Goal: Task Accomplishment & Management: Manage account settings

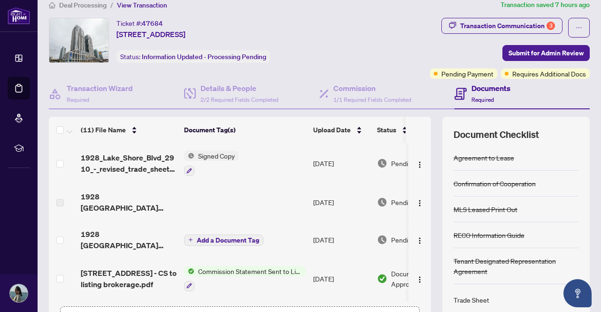
scroll to position [11, 0]
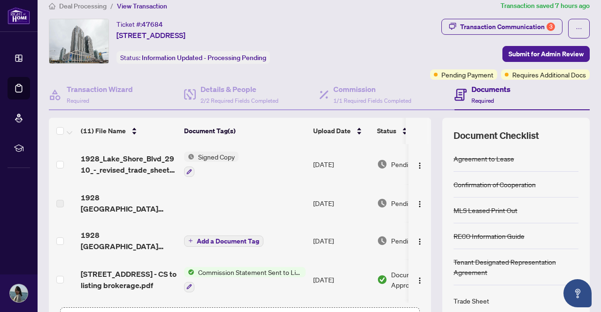
click at [95, 5] on span "Deal Processing" at bounding box center [82, 6] width 47 height 8
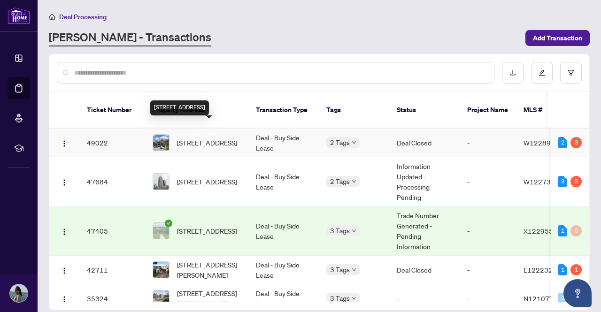
click at [191, 138] on span "[STREET_ADDRESS]" at bounding box center [207, 143] width 60 height 10
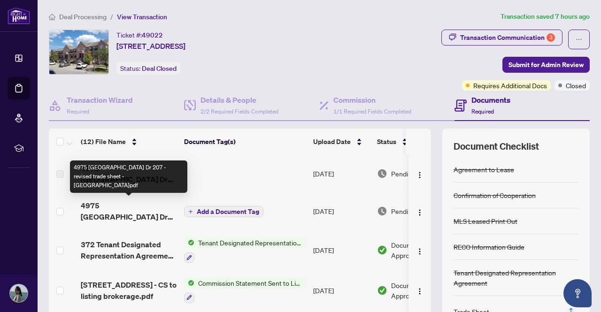
click at [127, 214] on span "4975 [GEOGRAPHIC_DATA] Dr 207 - revised trade sheet - [GEOGRAPHIC_DATA]pdf" at bounding box center [129, 211] width 96 height 23
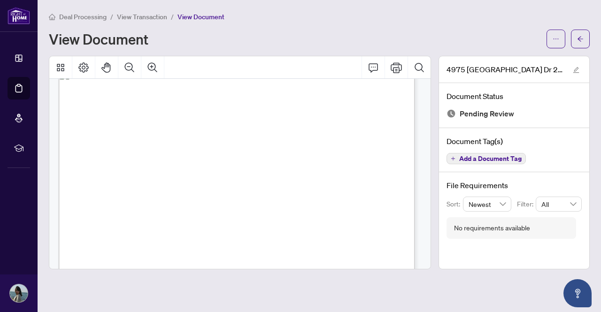
scroll to position [15, 0]
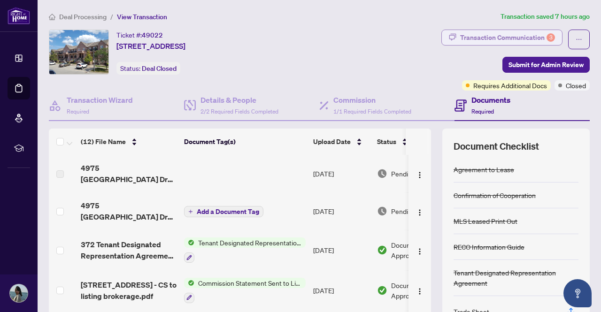
click at [468, 34] on div "Transaction Communication 3" at bounding box center [507, 37] width 95 height 15
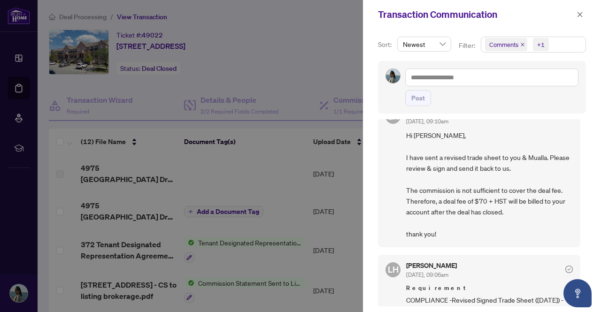
scroll to position [21, 0]
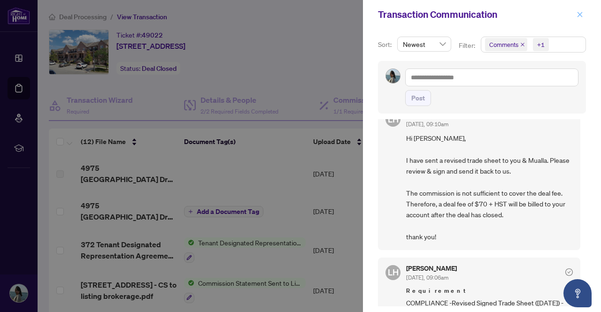
click at [576, 12] on icon "close" at bounding box center [579, 14] width 7 height 7
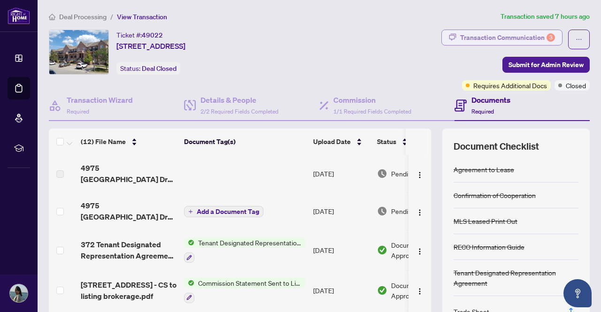
click at [513, 34] on div "Transaction Communication 3" at bounding box center [507, 37] width 95 height 15
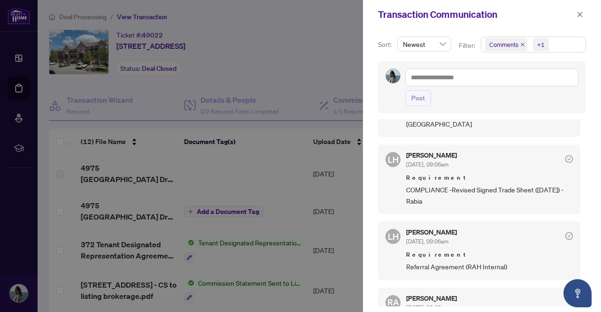
scroll to position [0, 0]
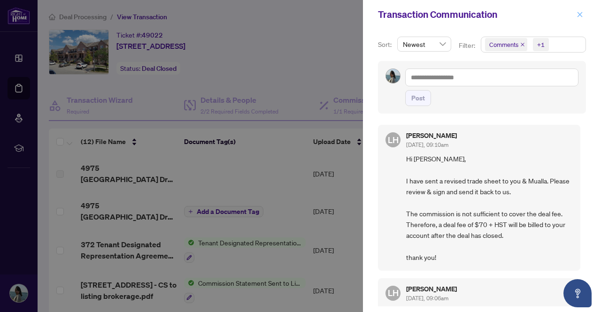
click at [583, 14] on button "button" at bounding box center [580, 14] width 12 height 11
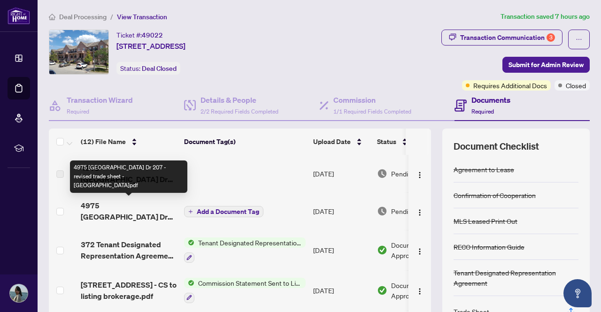
click at [124, 213] on span "4975 [GEOGRAPHIC_DATA] Dr 207 - revised trade sheet - [GEOGRAPHIC_DATA]pdf" at bounding box center [129, 211] width 96 height 23
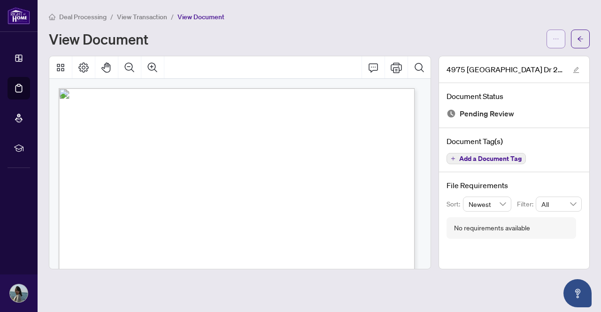
click at [549, 42] on button "button" at bounding box center [555, 39] width 19 height 19
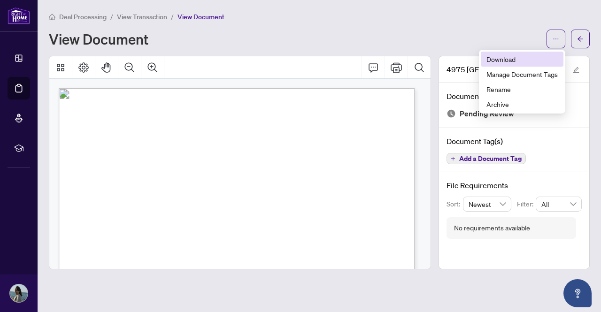
click at [506, 56] on span "Download" at bounding box center [521, 59] width 71 height 10
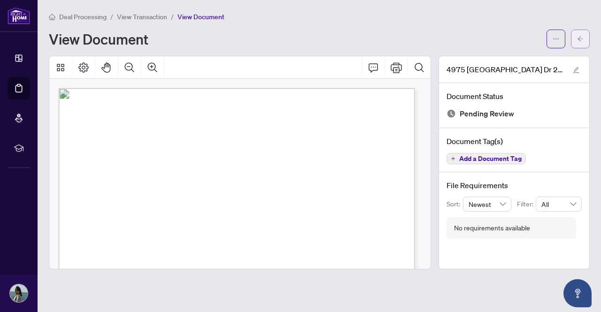
click at [579, 36] on icon "arrow-left" at bounding box center [580, 39] width 7 height 7
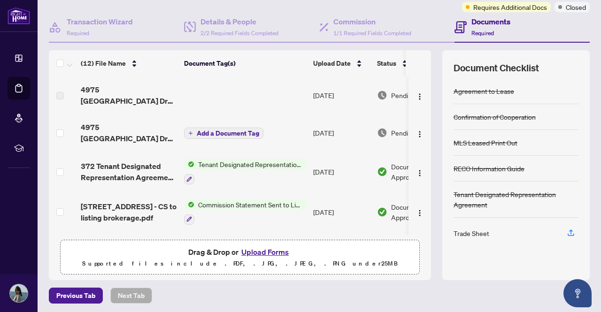
scroll to position [79, 0]
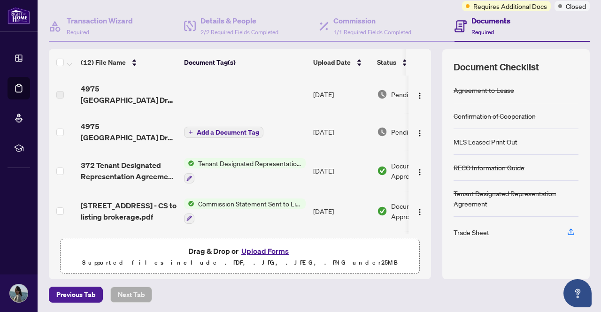
click at [257, 246] on button "Upload Forms" at bounding box center [264, 251] width 53 height 12
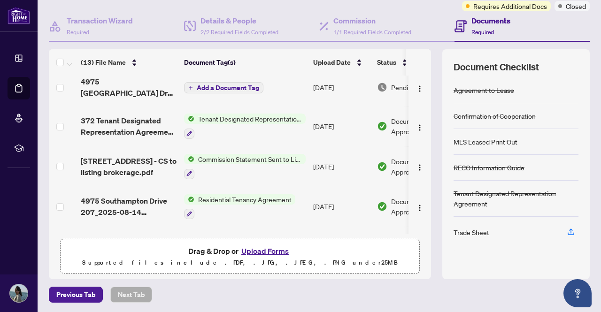
scroll to position [0, 0]
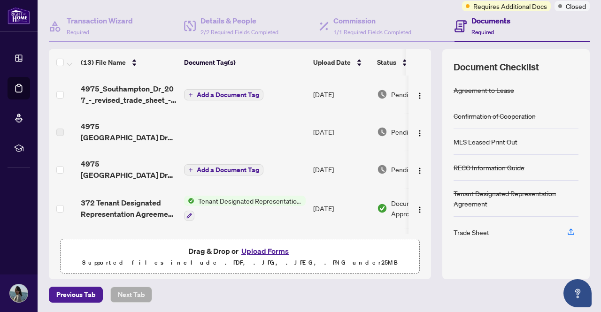
click at [212, 92] on span "Add a Document Tag" at bounding box center [228, 95] width 62 height 7
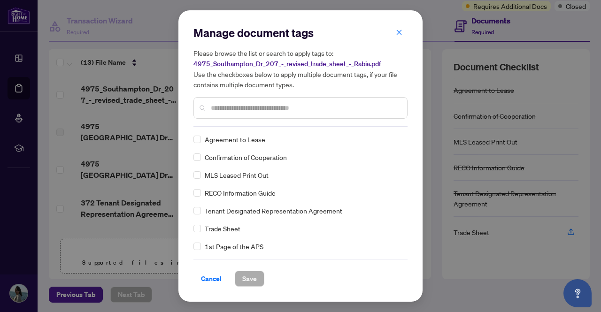
click at [240, 107] on input "text" at bounding box center [305, 108] width 189 height 10
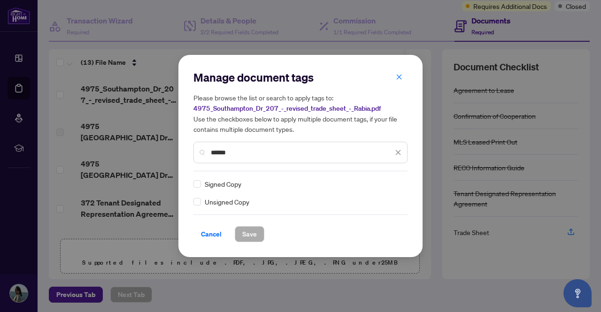
type input "******"
click at [254, 235] on span "Save" at bounding box center [249, 234] width 15 height 15
